Goal: Download file/media

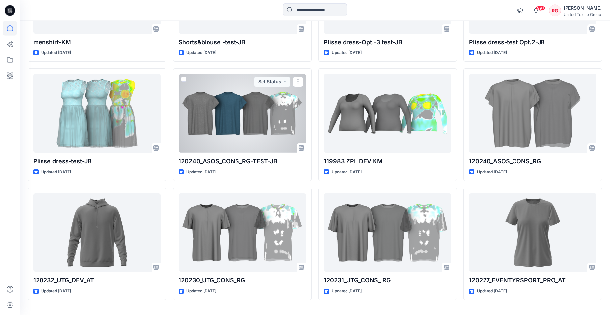
scroll to position [6589, 0]
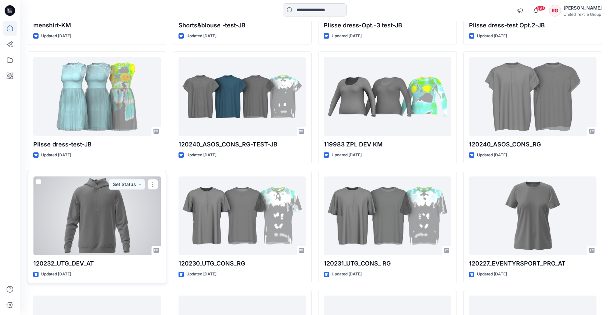
click at [105, 203] on div at bounding box center [97, 215] width 128 height 79
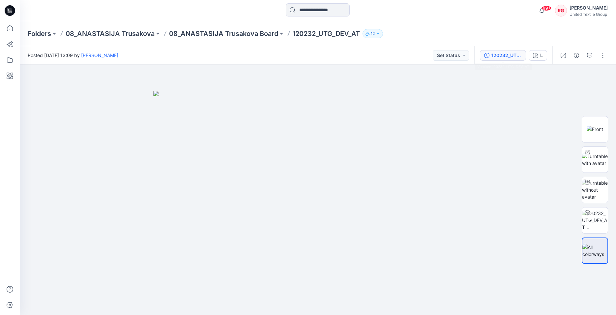
click at [513, 57] on div "120232_UTG_DEV_AT" at bounding box center [506, 55] width 30 height 7
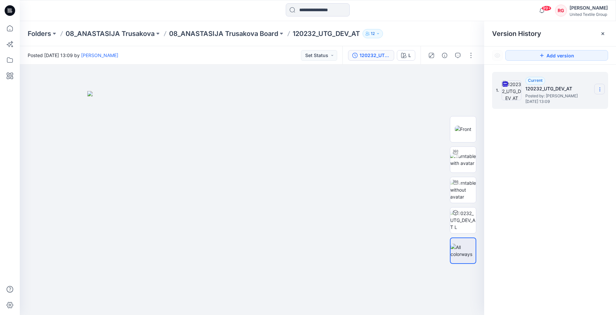
click at [601, 87] on icon at bounding box center [599, 89] width 5 height 5
click at [578, 101] on span "Download Source BW File" at bounding box center [566, 102] width 55 height 8
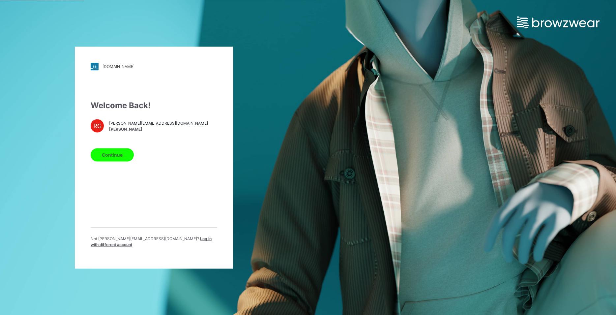
click at [111, 157] on button "Continue" at bounding box center [112, 154] width 43 height 13
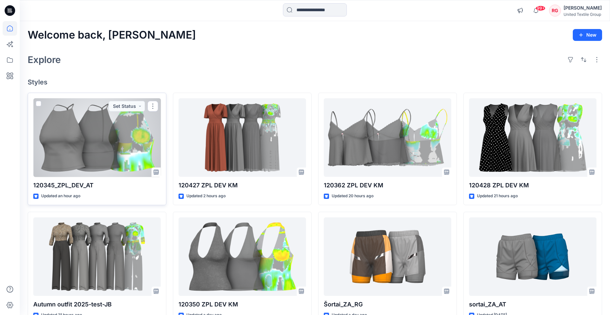
click at [108, 143] on div at bounding box center [97, 137] width 128 height 79
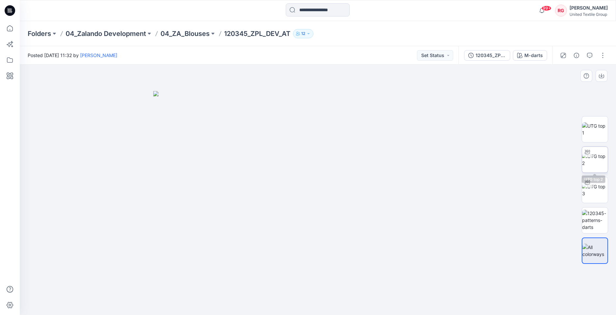
click at [589, 156] on div at bounding box center [587, 152] width 11 height 11
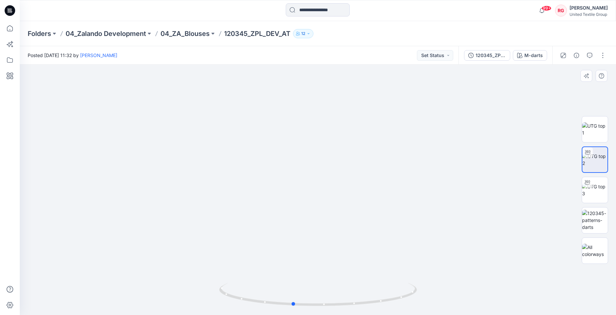
drag, startPoint x: 319, startPoint y: 307, endPoint x: 491, endPoint y: 301, distance: 172.5
click at [491, 301] on div at bounding box center [318, 190] width 596 height 250
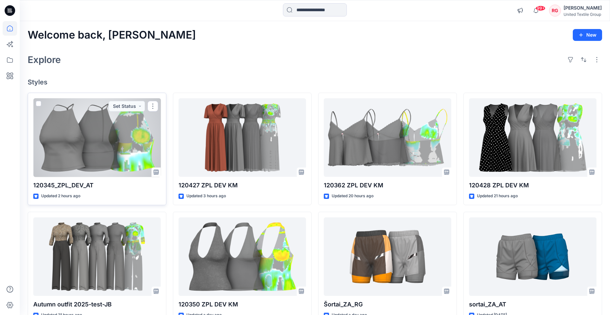
click at [87, 117] on div at bounding box center [97, 137] width 128 height 79
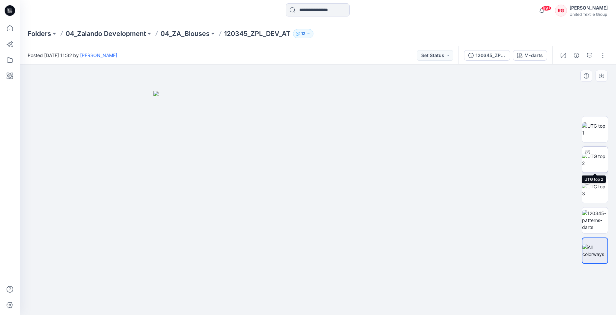
click at [597, 154] on img at bounding box center [595, 160] width 26 height 14
